Goal: Task Accomplishment & Management: Manage account settings

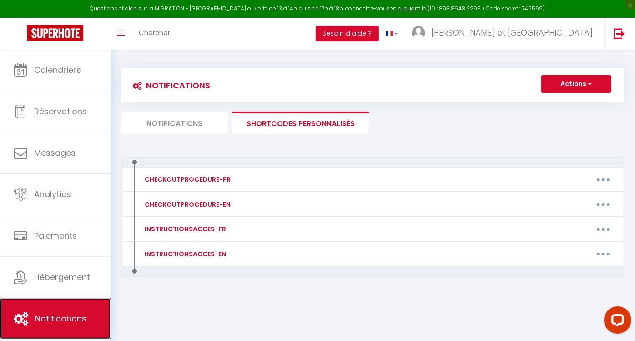
drag, startPoint x: 0, startPoint y: 0, endPoint x: 74, endPoint y: 304, distance: 312.4
click at [74, 304] on link "Notifications" at bounding box center [55, 318] width 111 height 41
click at [192, 110] on div "Notifications Actions Nouvelle Notification Exporter Importer Tous les apparts …" at bounding box center [373, 101] width 503 height 66
click at [186, 121] on li "Notifications" at bounding box center [175, 122] width 106 height 22
select select "2"
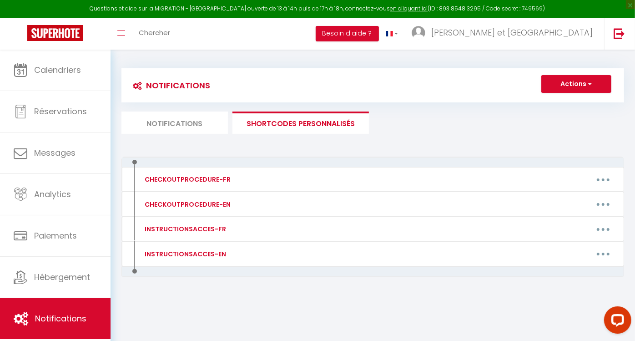
select select "if_booking_is_paid"
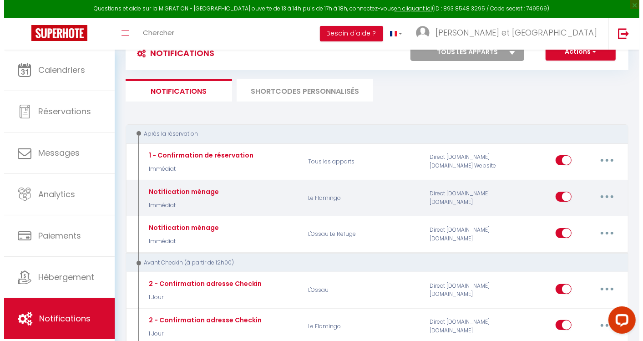
scroll to position [36, 0]
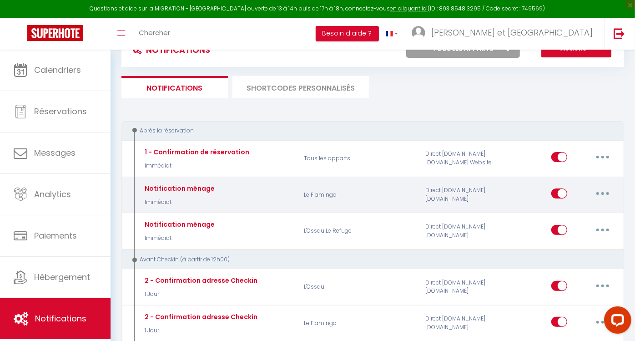
click at [609, 192] on button "button" at bounding box center [602, 193] width 25 height 15
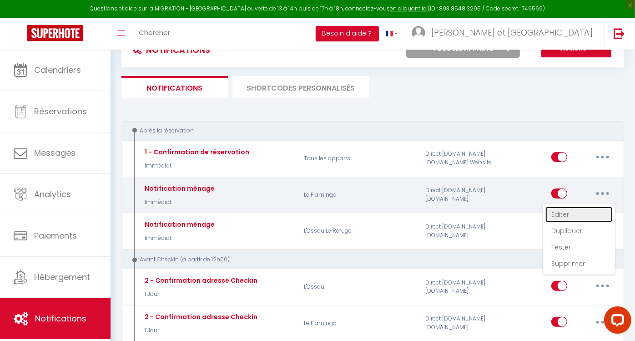
click at [568, 218] on link "Editer" at bounding box center [579, 214] width 67 height 15
type input "Notification ménage"
select select "1"
select select "sms"
type input "[PHONE_NUMBER]"
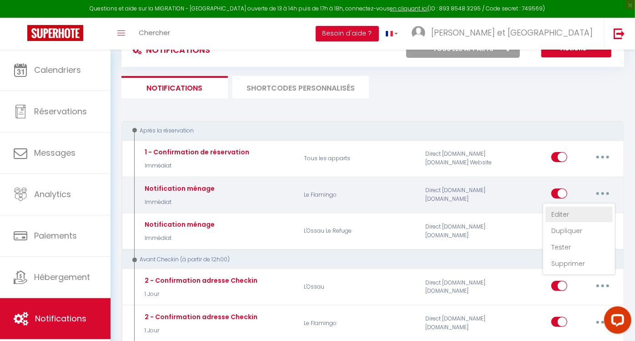
checkbox input "false"
checkbox input "true"
checkbox input "false"
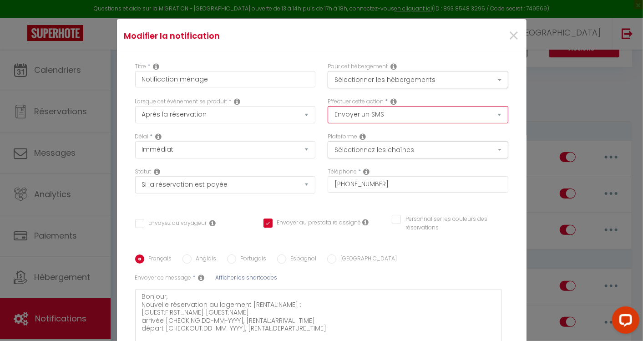
click at [490, 116] on select "Envoyer un email Envoyer un SMS Envoyer une notification push" at bounding box center [418, 114] width 181 height 17
select select "notification"
click at [328, 106] on select "Envoyer un email Envoyer un SMS Envoyer une notification push" at bounding box center [418, 114] width 181 height 17
checkbox input "false"
checkbox input "true"
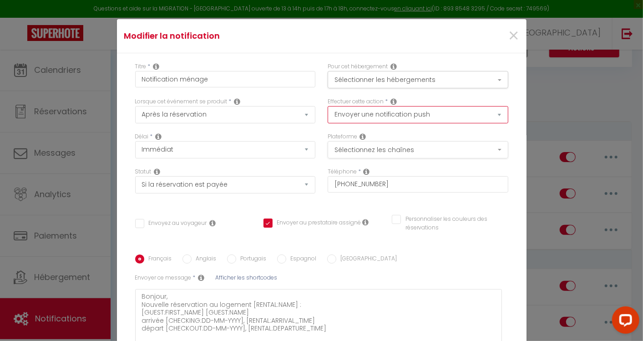
checkbox input "false"
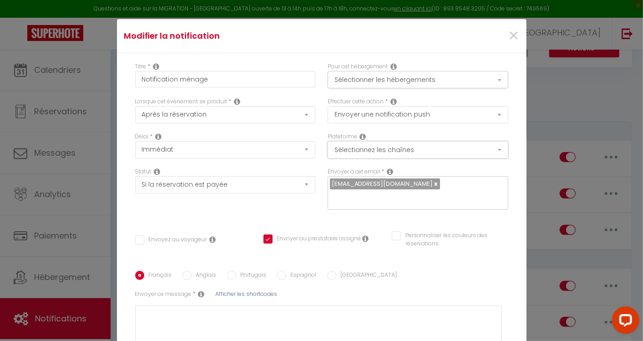
click at [490, 152] on button "Sélectionnez les chaînes" at bounding box center [418, 149] width 181 height 17
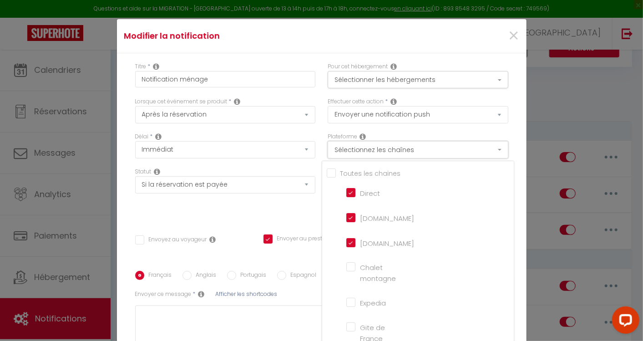
click at [490, 152] on button "Sélectionnez les chaînes" at bounding box center [418, 149] width 181 height 17
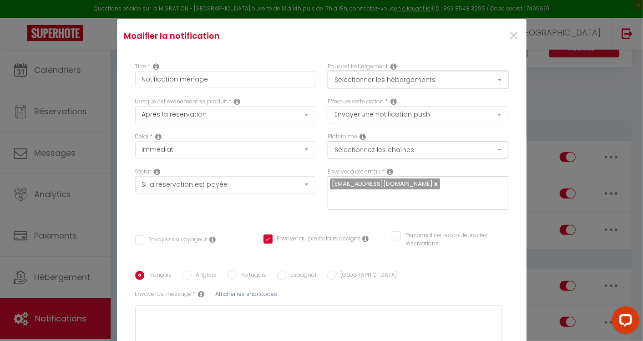
click at [489, 76] on button "Sélectionner les hébergements" at bounding box center [418, 79] width 181 height 17
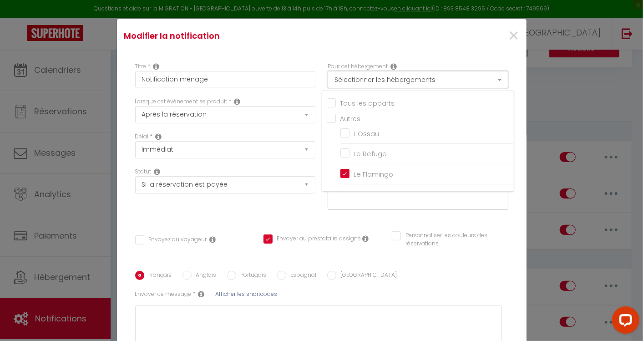
click at [489, 76] on button "Sélectionner les hébergements" at bounding box center [418, 79] width 181 height 17
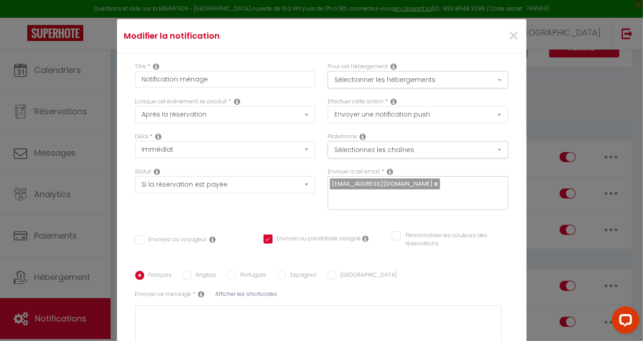
click at [433, 184] on link at bounding box center [435, 183] width 5 height 9
checkbox input "false"
checkbox input "true"
checkbox input "false"
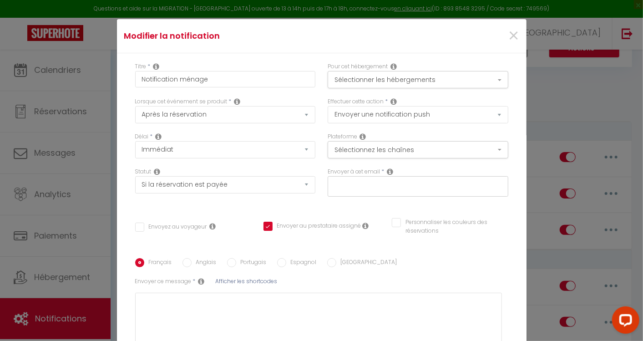
paste input "[EMAIL_ADDRESS][DOMAIN_NAME]"
type input "[EMAIL_ADDRESS][DOMAIN_NAME]"
checkbox input "false"
checkbox input "true"
checkbox input "false"
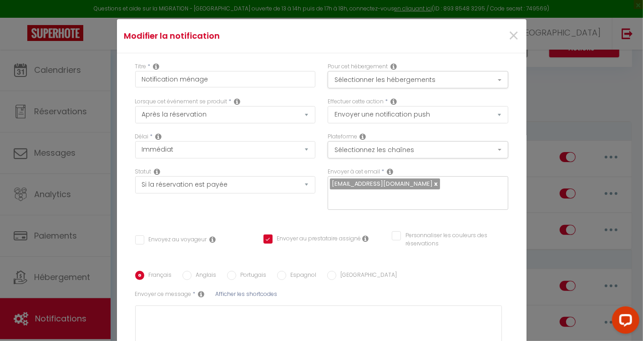
click at [422, 271] on div "Français Anglais Portugais Espagnol Italien Sujet * Afficher les shortcodes Env…" at bounding box center [322, 328] width 378 height 115
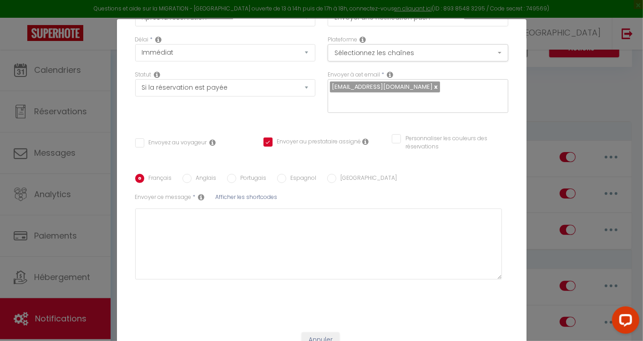
scroll to position [38, 0]
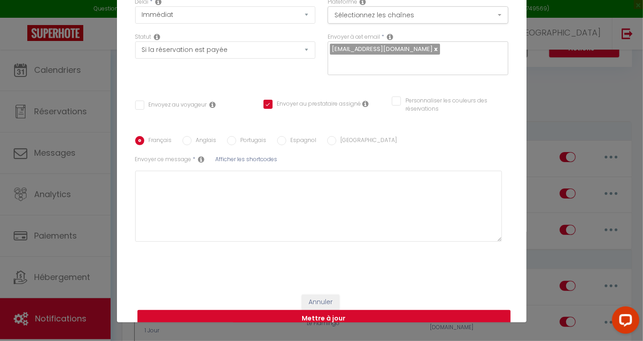
click at [308, 310] on button "Mettre à jour" at bounding box center [323, 318] width 373 height 17
checkbox input "false"
checkbox input "true"
checkbox input "false"
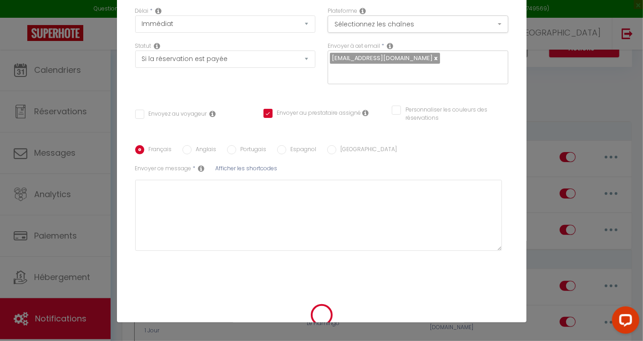
checkbox input "false"
checkbox input "true"
checkbox input "false"
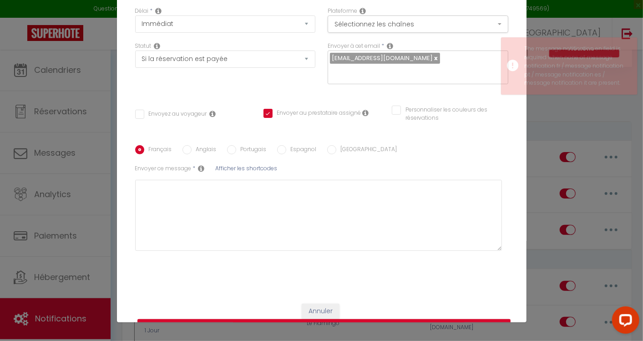
scroll to position [97, 0]
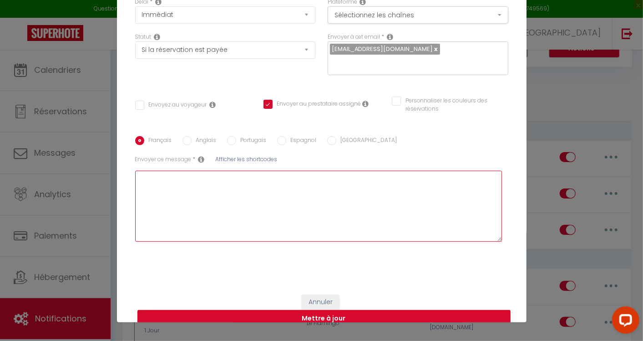
click at [193, 175] on textarea at bounding box center [318, 206] width 367 height 71
type textarea "y"
checkbox input "false"
checkbox input "true"
checkbox input "false"
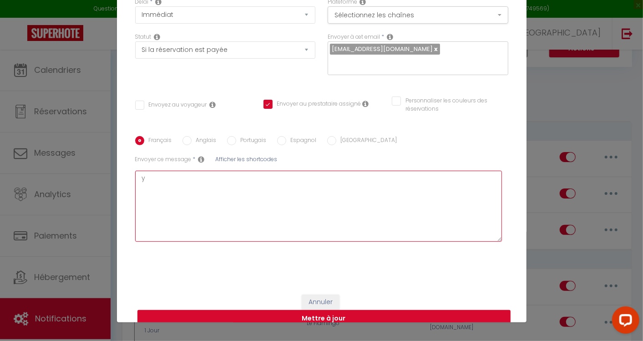
type textarea "yu"
checkbox input "false"
checkbox input "true"
checkbox input "false"
type textarea "yuu"
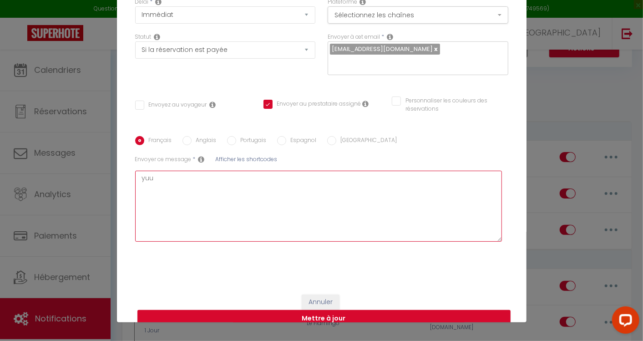
checkbox input "false"
checkbox input "true"
checkbox input "false"
type textarea "yuu"
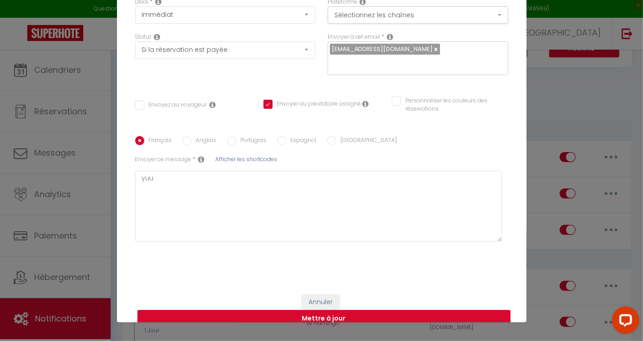
click at [308, 310] on button "Mettre à jour" at bounding box center [323, 318] width 373 height 17
checkbox input "false"
checkbox input "true"
checkbox input "false"
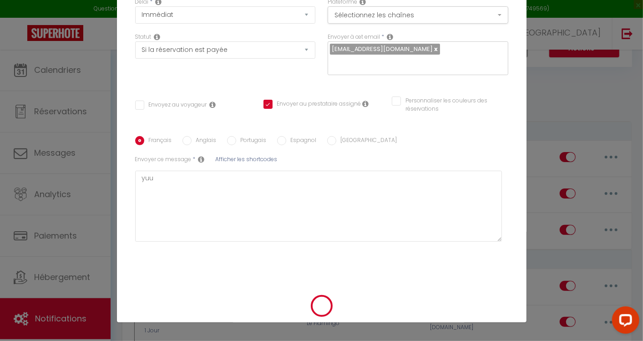
scroll to position [88, 0]
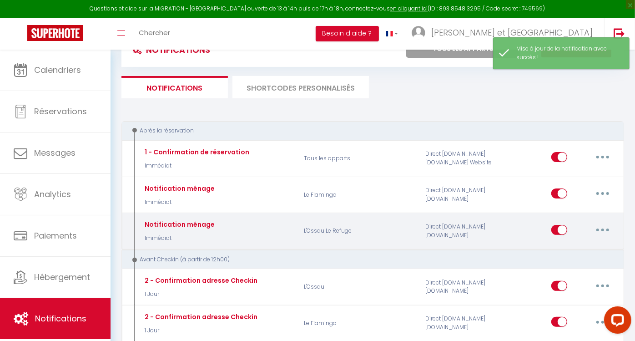
click at [604, 229] on button "button" at bounding box center [602, 230] width 25 height 15
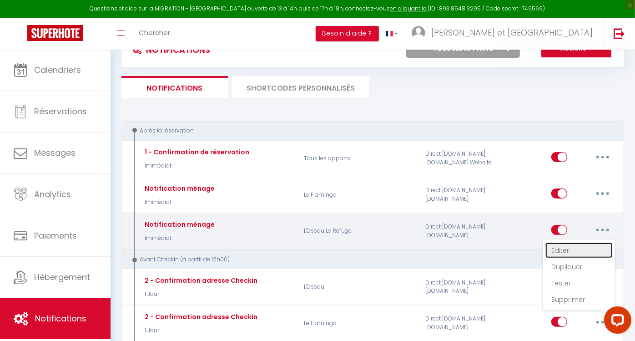
click at [557, 248] on link "Editer" at bounding box center [579, 250] width 67 height 15
type input "Notification ménage"
select select "notification"
select select "Immédiat"
select select "if_booking_is_paid"
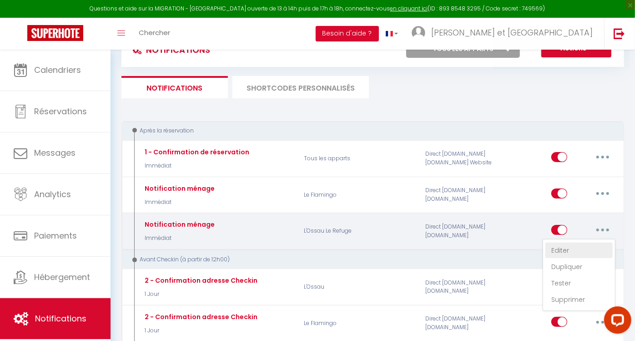
checkbox input "false"
checkbox input "true"
checkbox input "false"
radio input "true"
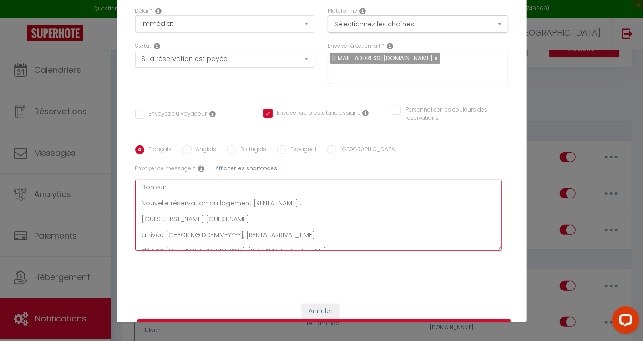
scroll to position [31, 0]
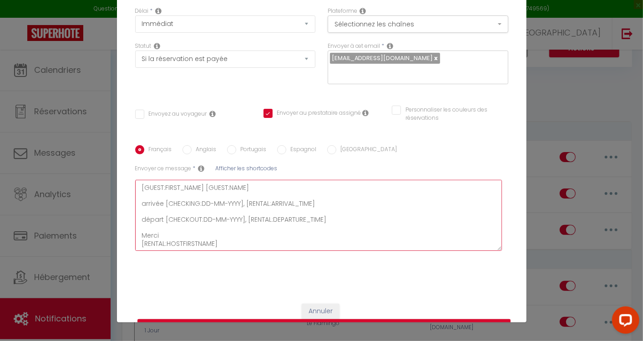
drag, startPoint x: 138, startPoint y: 172, endPoint x: 235, endPoint y: 233, distance: 114.5
click at [235, 233] on textarea "Bonjour, Nouvelle réservation au logement [RENTAL:NAME] : [GUEST:FIRST_NAME] [G…" at bounding box center [318, 215] width 367 height 71
click at [313, 304] on button "Annuler" at bounding box center [321, 311] width 38 height 15
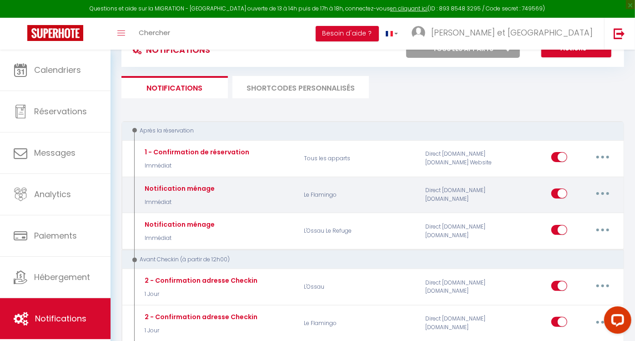
click at [601, 195] on button "button" at bounding box center [602, 193] width 25 height 15
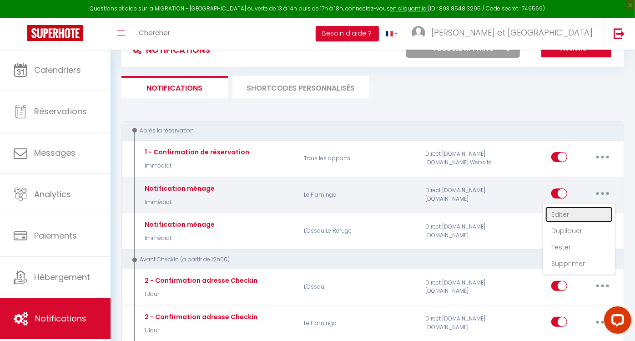
click at [562, 213] on link "Editer" at bounding box center [579, 214] width 67 height 15
checkbox input "false"
checkbox input "true"
checkbox input "false"
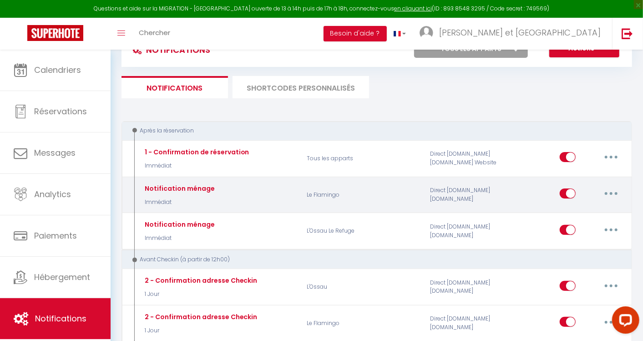
scroll to position [0, 0]
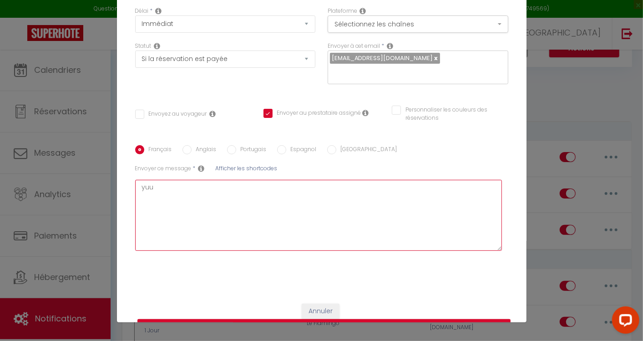
click at [174, 180] on textarea "yuu" at bounding box center [318, 215] width 367 height 71
type textarea "yu"
checkbox input "false"
checkbox input "true"
checkbox input "false"
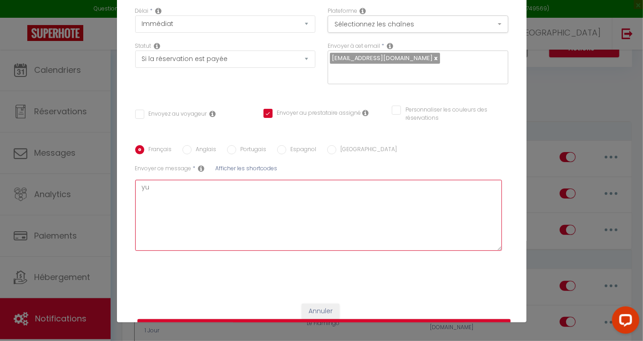
type textarea "y"
checkbox input "false"
checkbox input "true"
checkbox input "false"
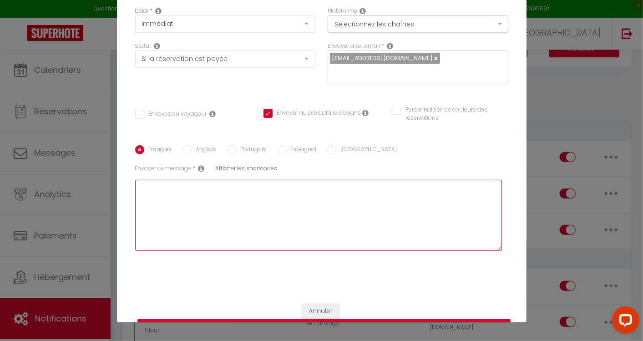
checkbox input "true"
checkbox input "false"
paste textarea "Bonjour, Nouvelle réservation au logement [RENTAL:NAME] : [GUEST:FIRST_NAME] [G…"
type textarea "Bonjour, Nouvelle réservation au logement [RENTAL:NAME] : [GUEST:FIRST_NAME] [G…"
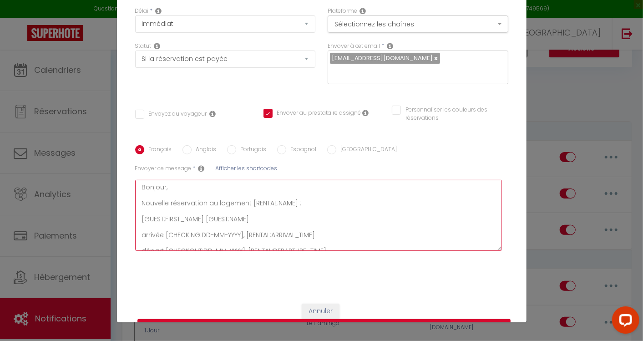
checkbox input "false"
checkbox input "true"
checkbox input "false"
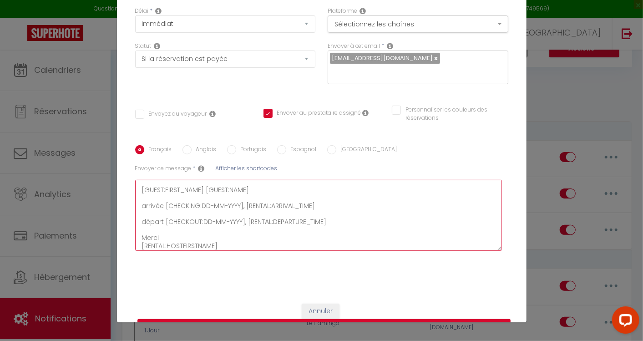
click at [383, 213] on textarea "Bonjour, Nouvelle réservation au logement [RENTAL:NAME] : [GUEST:FIRST_NAME] [G…" at bounding box center [318, 215] width 367 height 71
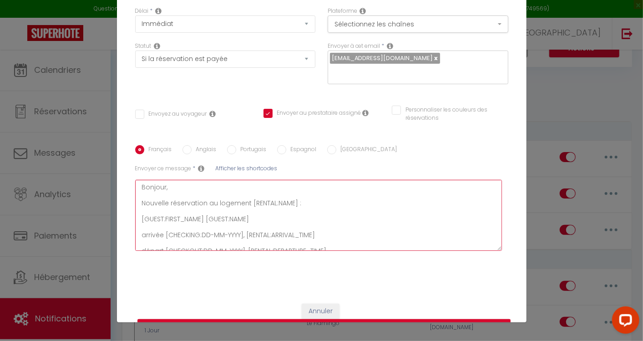
scroll to position [0, 0]
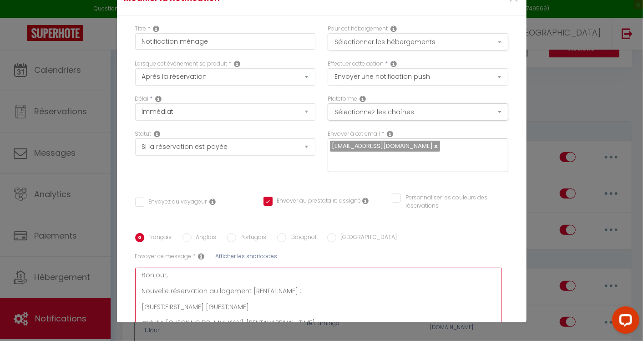
type textarea "Bonjour, Nouvelle réservation au logement [RENTAL:NAME] : [GUEST:FIRST_NAME] [G…"
click at [489, 40] on button "Sélectionner les hébergements" at bounding box center [418, 41] width 181 height 17
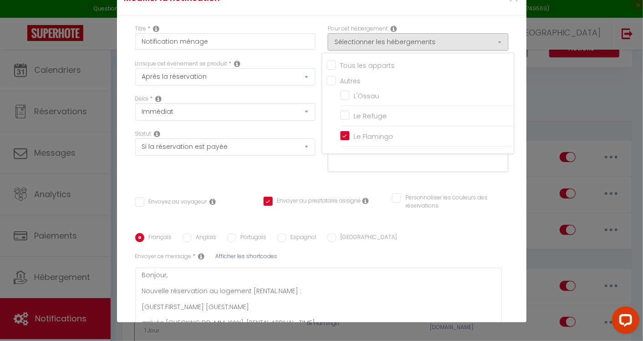
click at [415, 233] on div "Français Anglais Portugais Espagnol [GEOGRAPHIC_DATA]" at bounding box center [321, 238] width 373 height 10
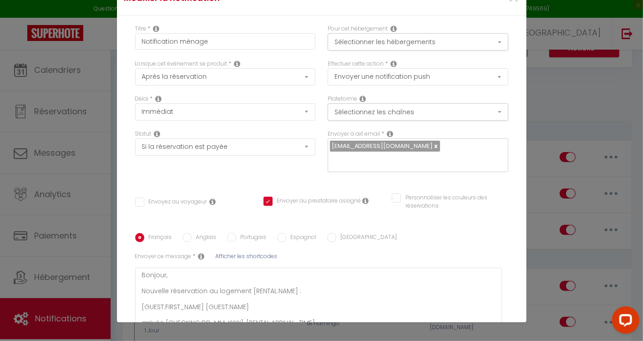
scroll to position [97, 0]
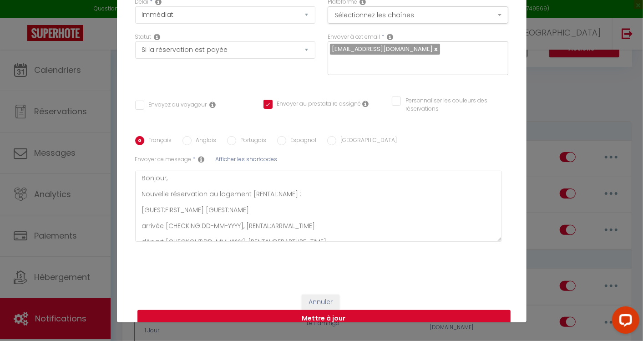
click at [320, 310] on button "Mettre à jour" at bounding box center [323, 318] width 373 height 17
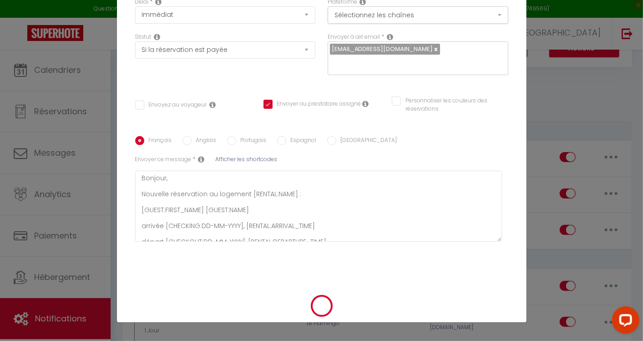
checkbox input "false"
checkbox input "true"
checkbox input "false"
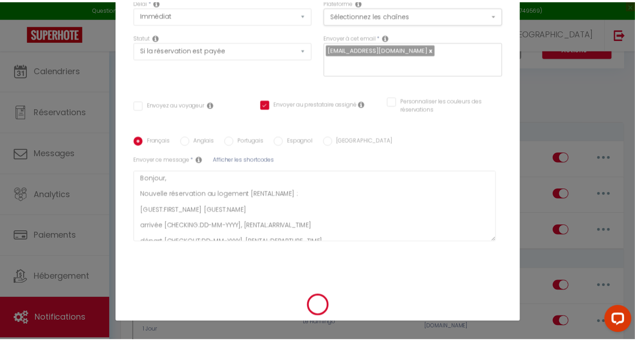
scroll to position [88, 0]
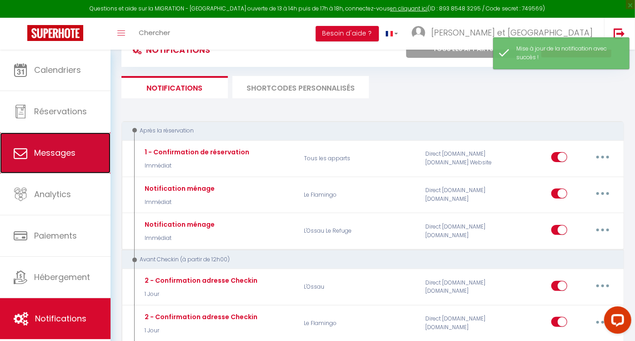
click at [64, 155] on span "Messages" at bounding box center [54, 152] width 41 height 11
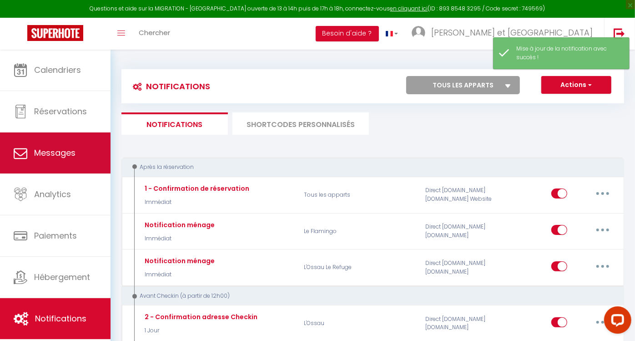
select select "message"
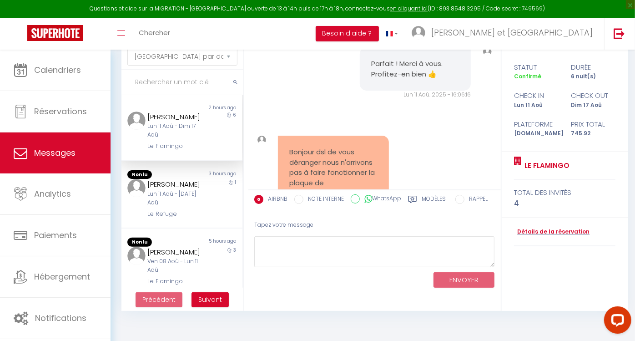
scroll to position [3344, 0]
